Goal: Navigation & Orientation: Find specific page/section

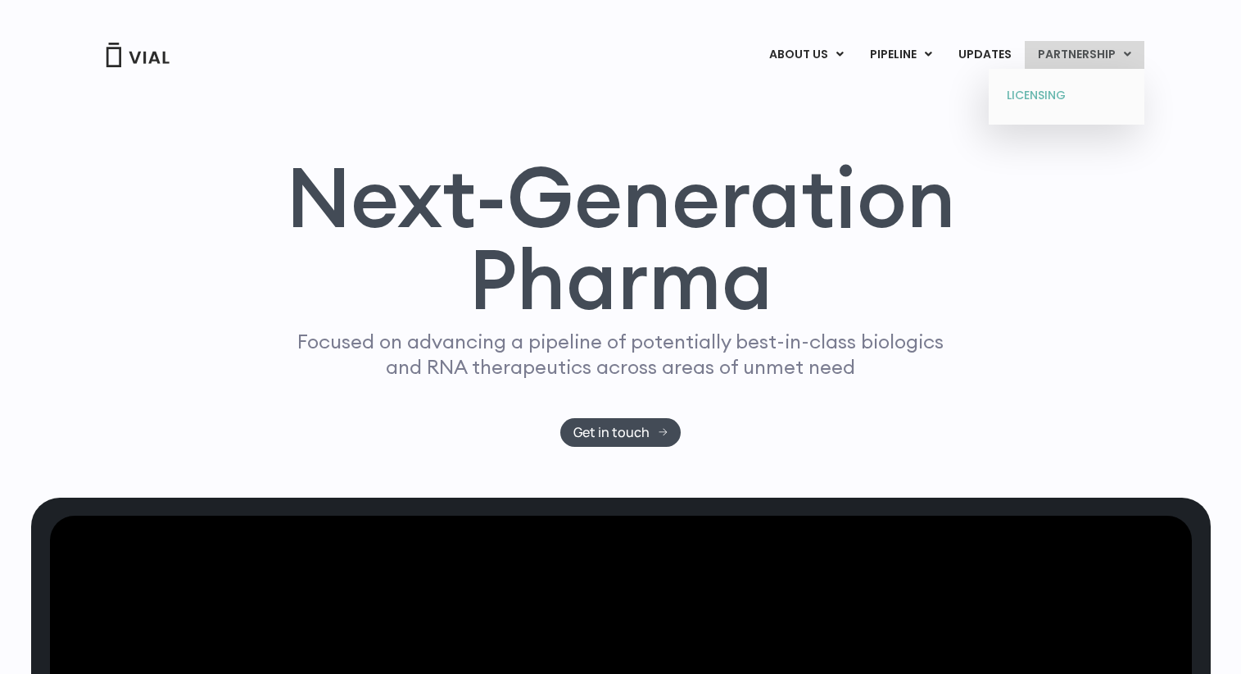
click at [1038, 100] on link "LICENSING" at bounding box center [1066, 96] width 143 height 26
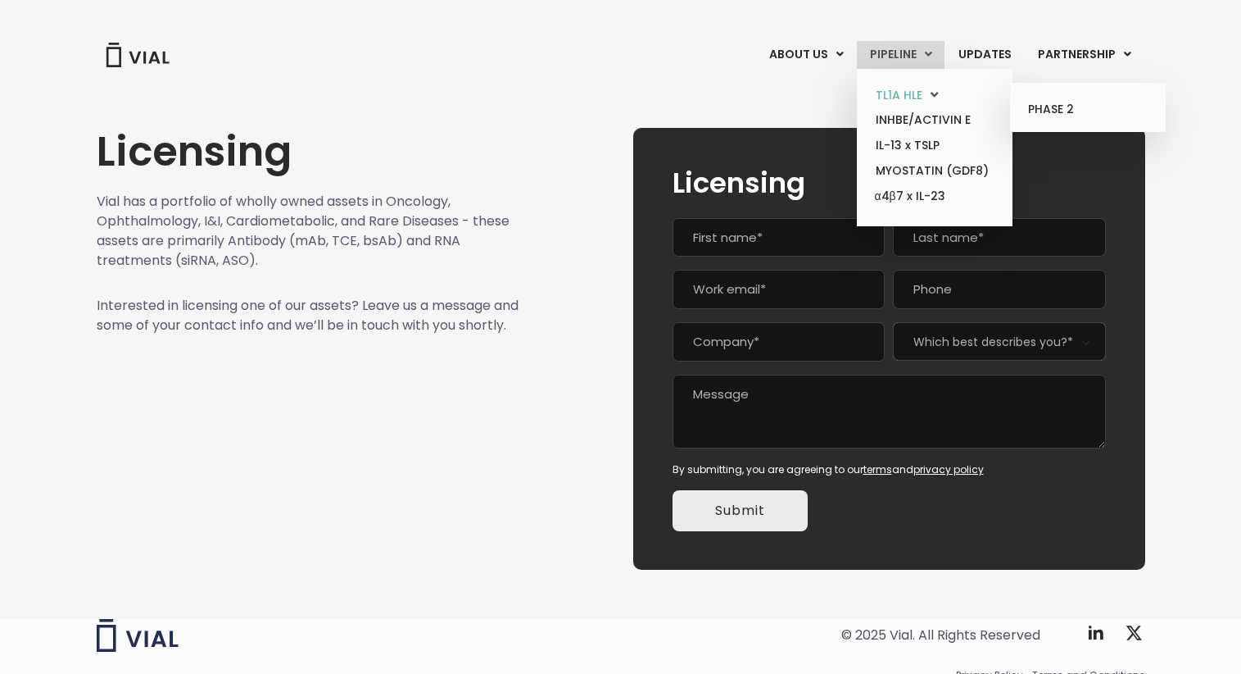
click at [938, 93] on icon at bounding box center [934, 94] width 7 height 12
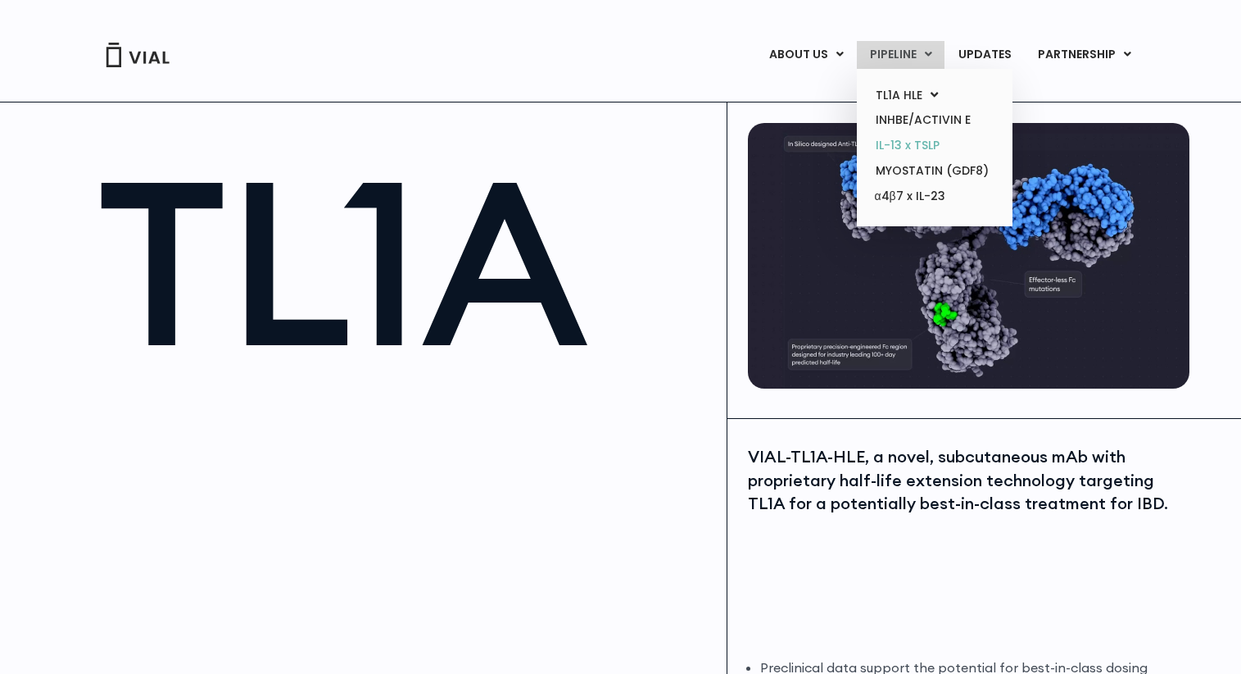
click at [915, 150] on link "IL-13 x TSLP" at bounding box center [934, 145] width 143 height 25
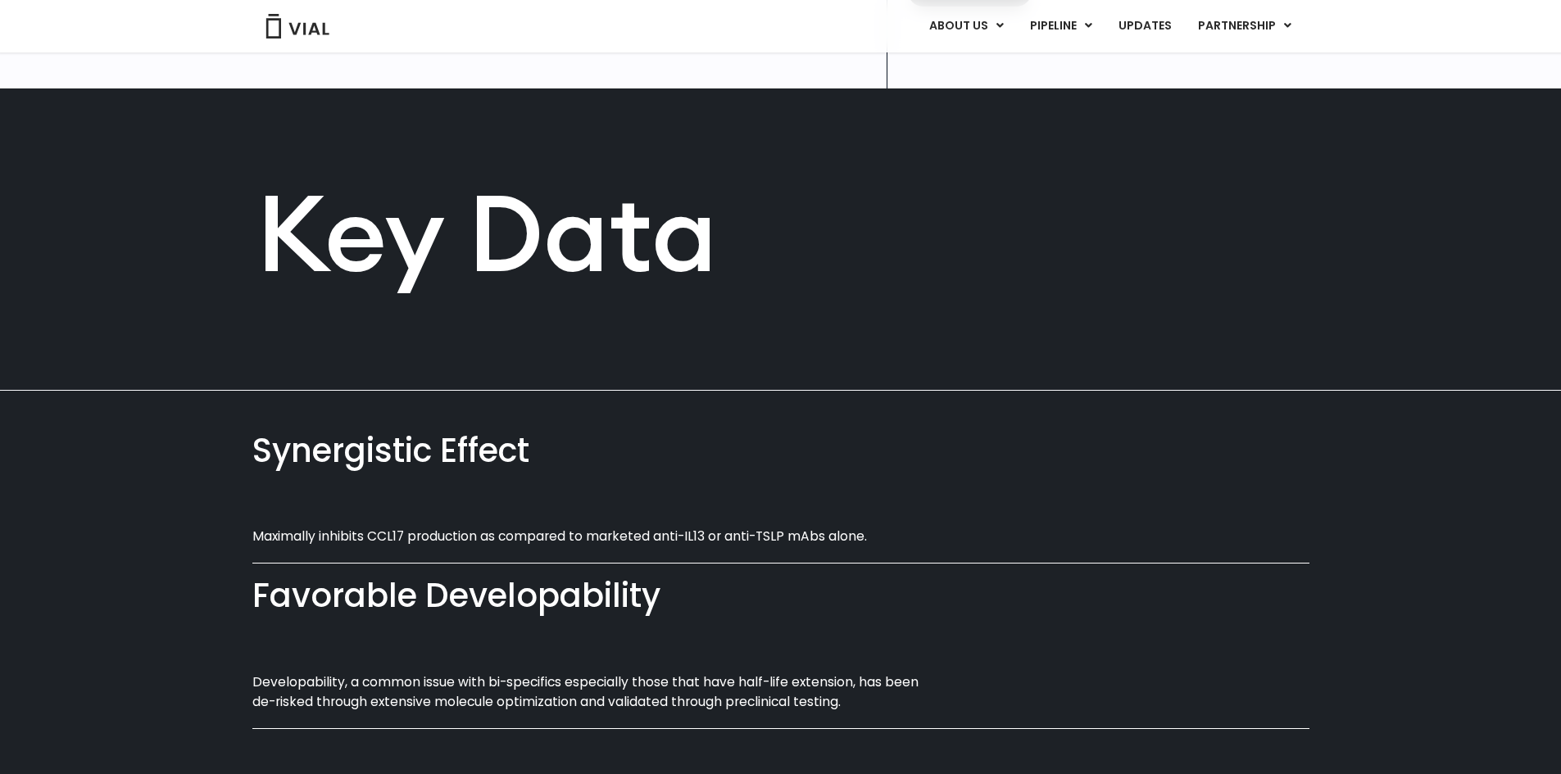
scroll to position [590, 0]
